Goal: Transaction & Acquisition: Purchase product/service

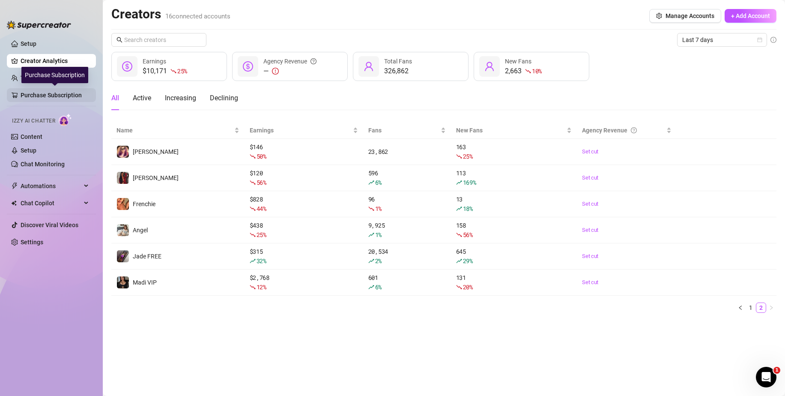
click at [60, 91] on link "Purchase Subscription" at bounding box center [55, 95] width 68 height 14
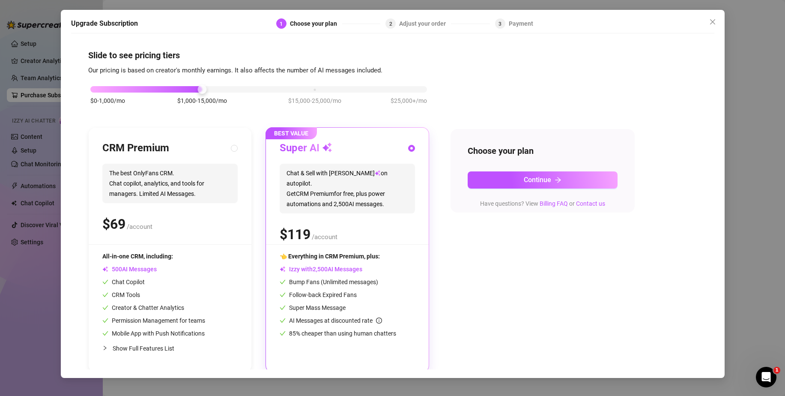
scroll to position [3, 0]
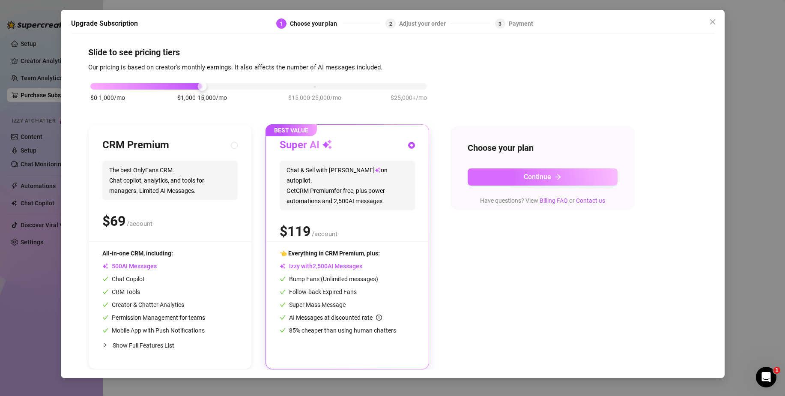
click at [558, 171] on button "Continue" at bounding box center [542, 176] width 150 height 17
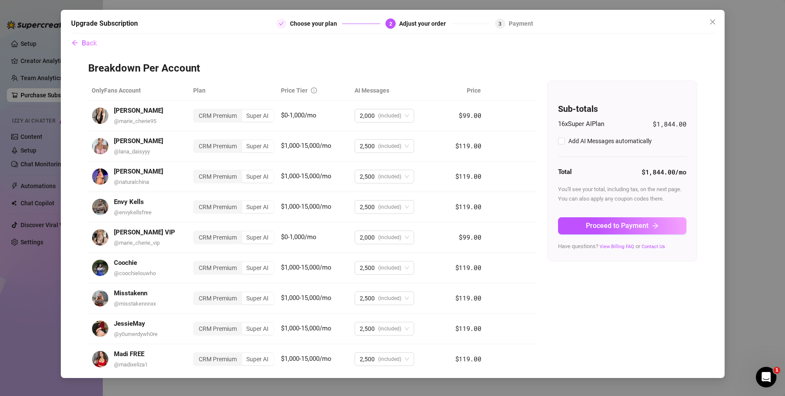
checkbox input "true"
click at [78, 43] on button "Back" at bounding box center [84, 42] width 26 height 17
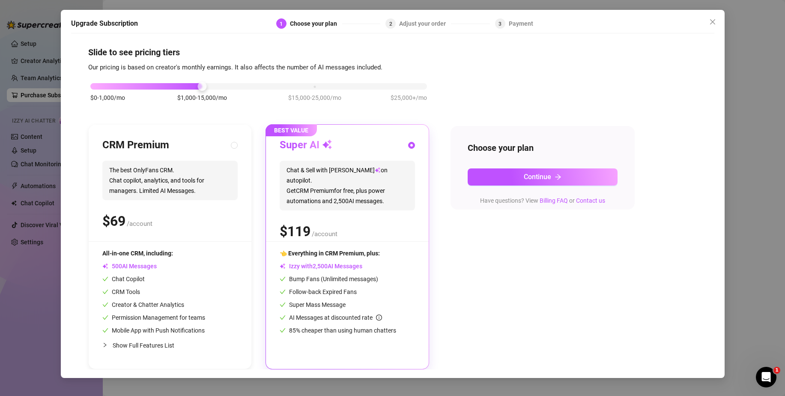
click at [161, 166] on span "The best OnlyFans CRM. Chat copilot, analytics, and tools for managers. Limited…" at bounding box center [169, 180] width 135 height 39
radio input "true"
radio input "false"
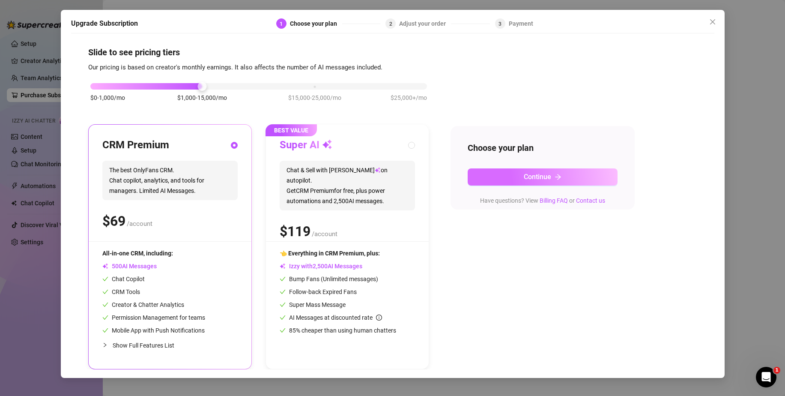
click at [528, 182] on button "Continue" at bounding box center [542, 176] width 150 height 17
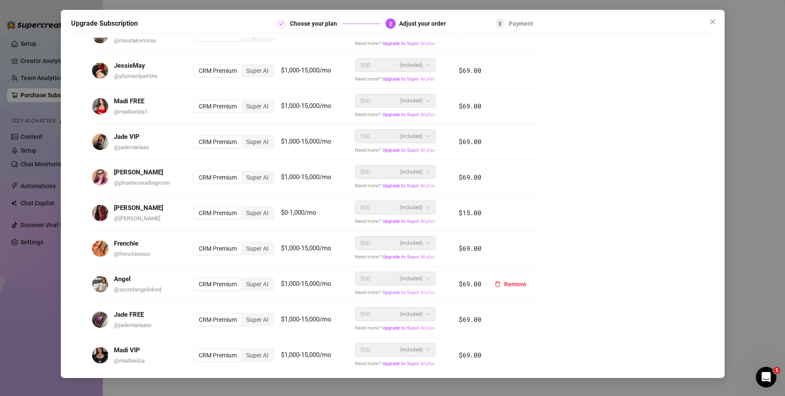
scroll to position [312, 0]
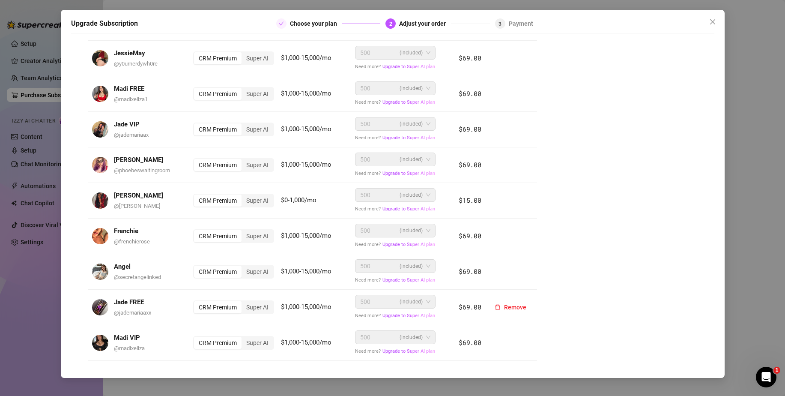
click at [423, 303] on span "500 (included)" at bounding box center [395, 301] width 70 height 13
click at [207, 96] on div "CRM Premium" at bounding box center [218, 94] width 48 height 12
click at [196, 89] on input "CRM Premium" at bounding box center [196, 89] width 0 height 0
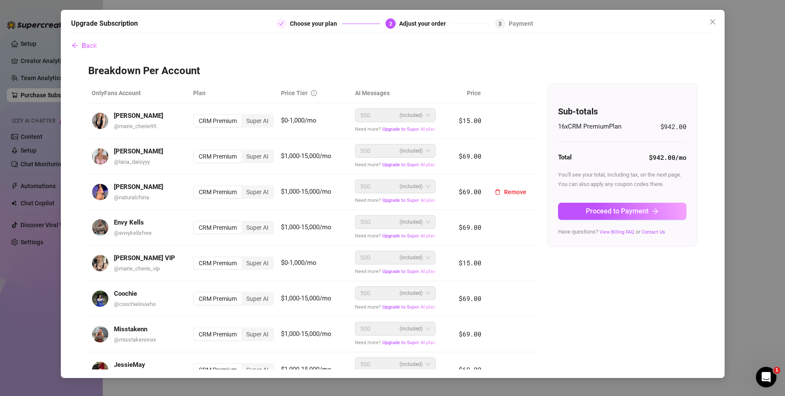
scroll to position [0, 0]
click at [95, 43] on span "Back" at bounding box center [89, 46] width 15 height 8
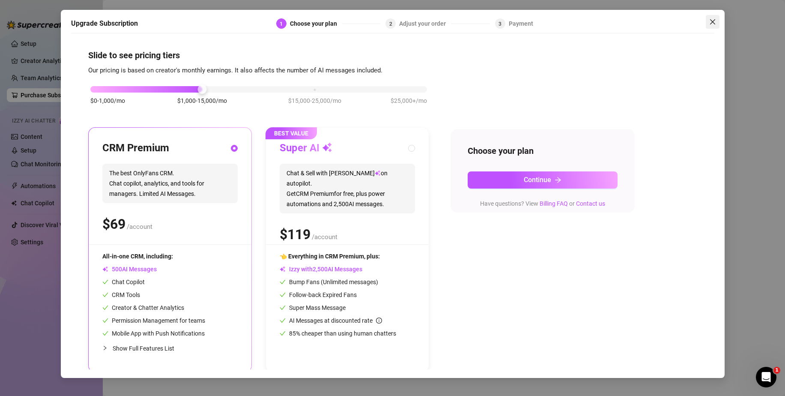
click at [710, 18] on button "Close" at bounding box center [712, 22] width 14 height 14
